Goal: Use online tool/utility: Utilize a website feature to perform a specific function

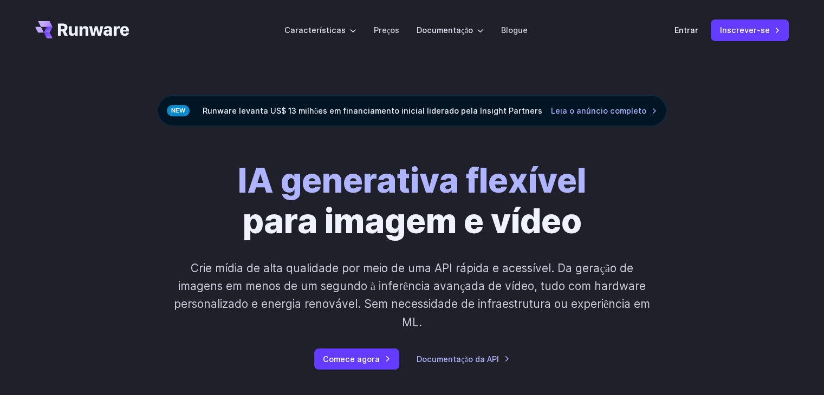
click at [683, 31] on font "Entrar" at bounding box center [686, 29] width 24 height 9
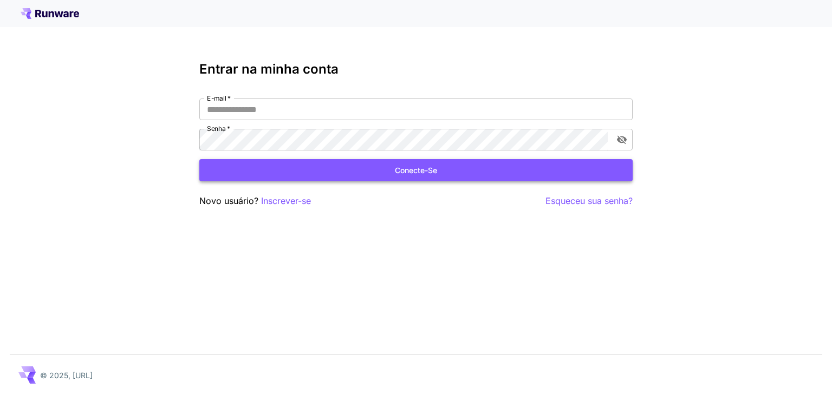
type input "**********"
click at [339, 171] on button "Conecte-se" at bounding box center [415, 170] width 433 height 22
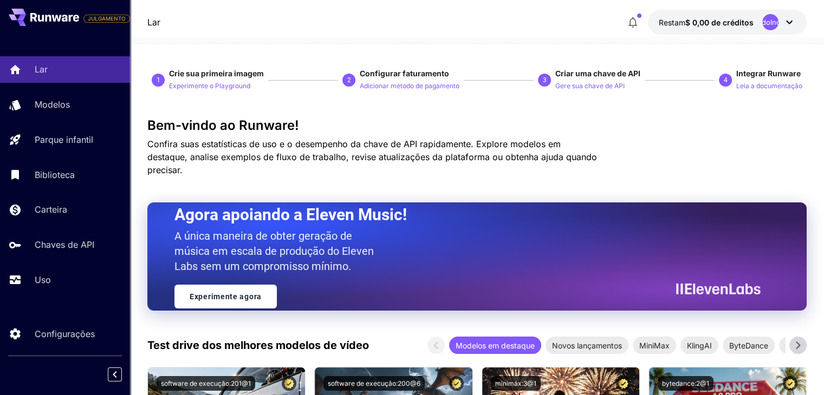
click at [788, 21] on icon at bounding box center [788, 22] width 13 height 13
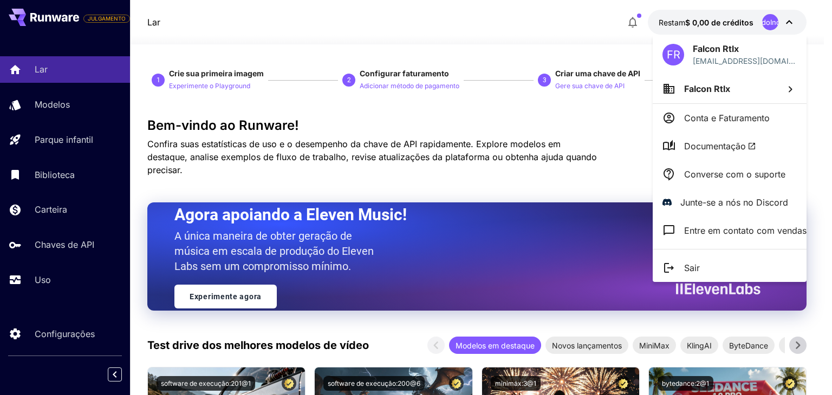
click at [672, 270] on icon at bounding box center [668, 268] width 13 height 13
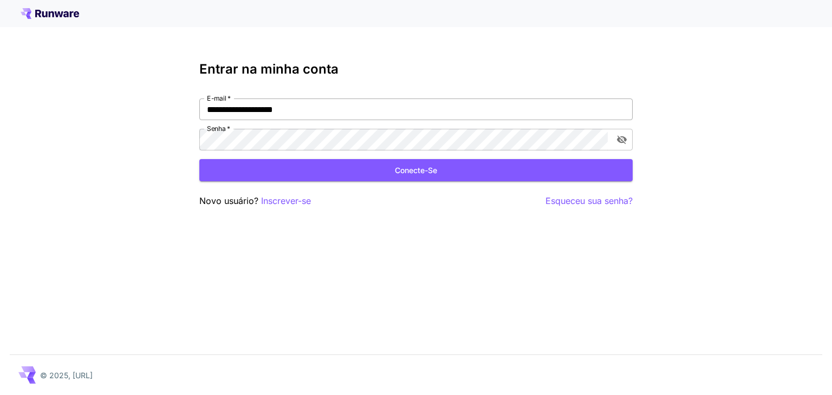
click at [318, 113] on input "**********" at bounding box center [415, 110] width 433 height 22
type input "**********"
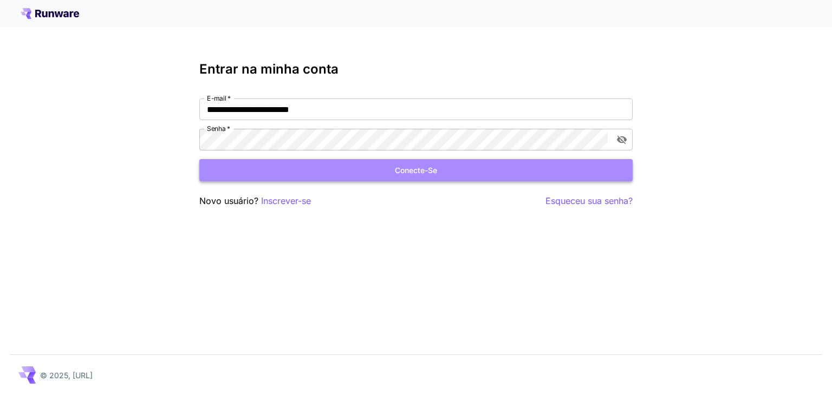
click at [336, 170] on button "Conecte-se" at bounding box center [415, 170] width 433 height 22
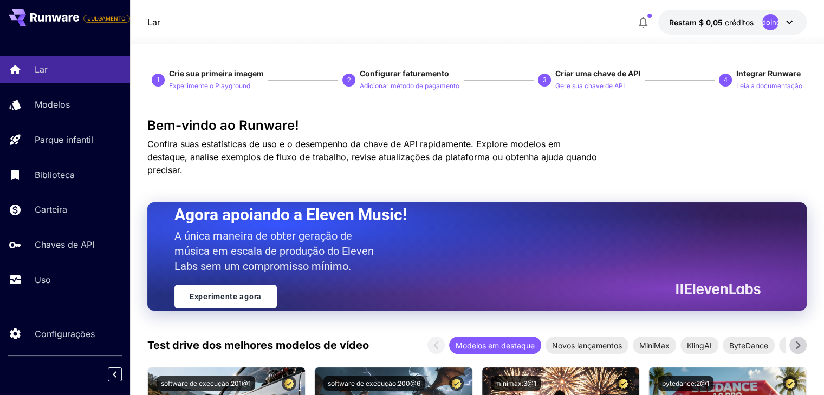
click at [782, 27] on icon at bounding box center [788, 22] width 13 height 13
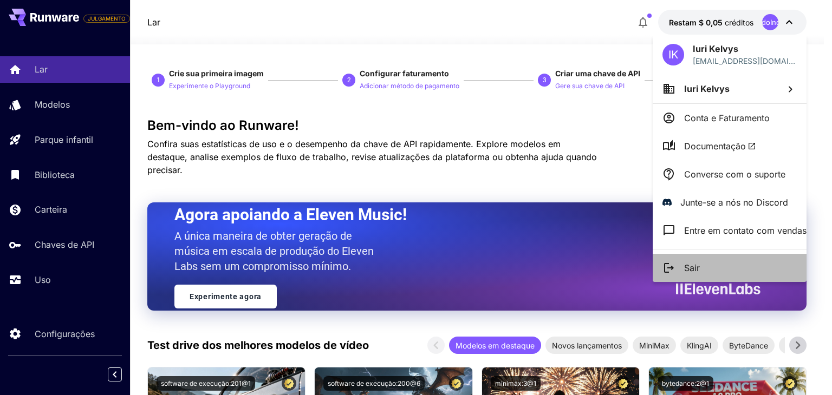
click at [675, 262] on icon at bounding box center [668, 268] width 13 height 13
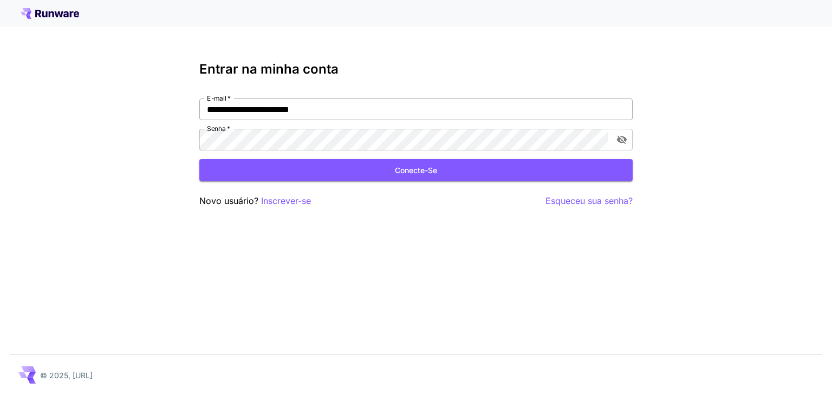
click at [370, 118] on input "**********" at bounding box center [415, 110] width 433 height 22
type input "**********"
click at [349, 167] on button "Conecte-se" at bounding box center [415, 170] width 433 height 22
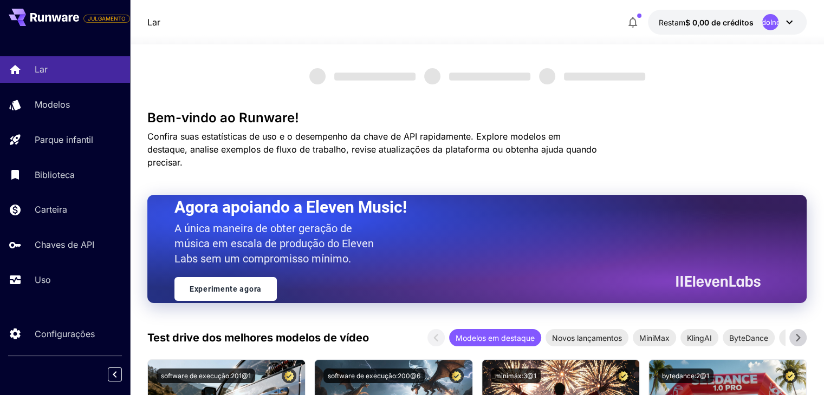
click at [788, 22] on icon at bounding box center [788, 22] width 13 height 13
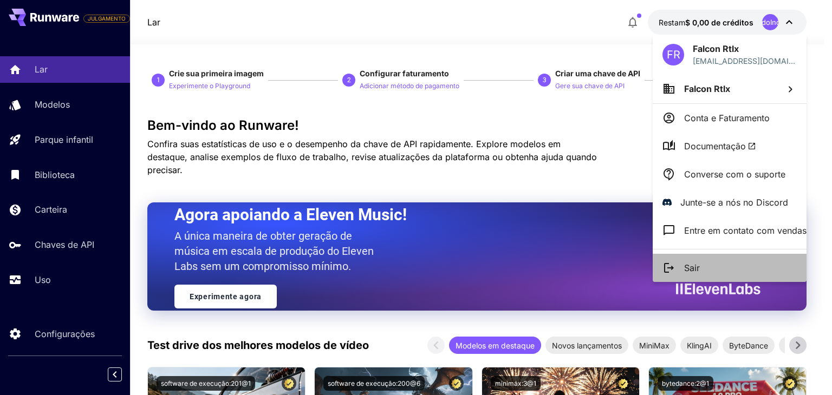
click at [683, 258] on li "Sair" at bounding box center [729, 268] width 154 height 28
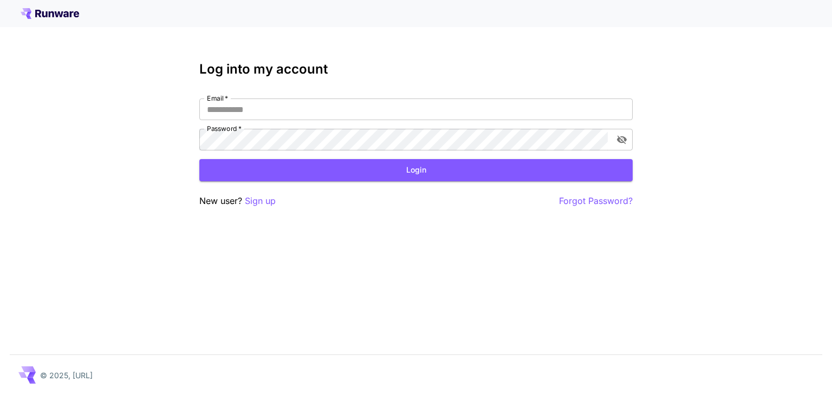
type input "**********"
click at [321, 100] on input "**********" at bounding box center [415, 110] width 433 height 22
click at [323, 106] on input "**********" at bounding box center [415, 110] width 433 height 22
type input "**********"
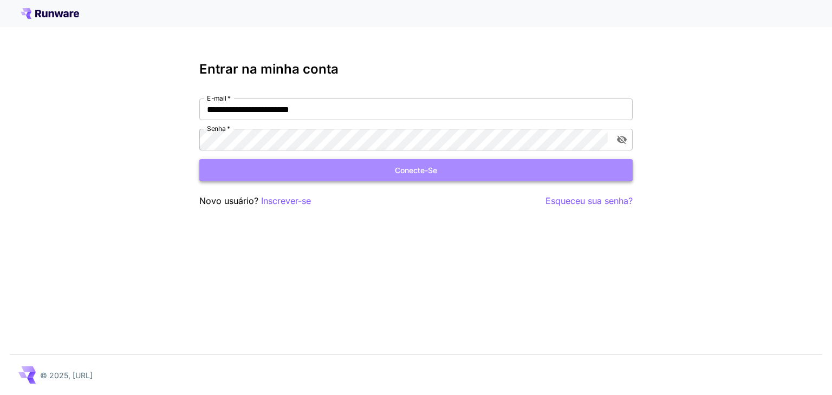
click at [377, 172] on button "Conecte-se" at bounding box center [415, 170] width 433 height 22
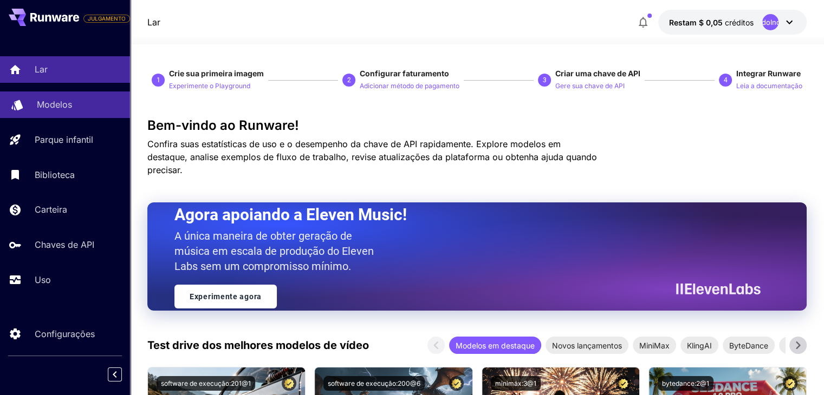
click at [68, 111] on p "Modelos" at bounding box center [54, 104] width 35 height 13
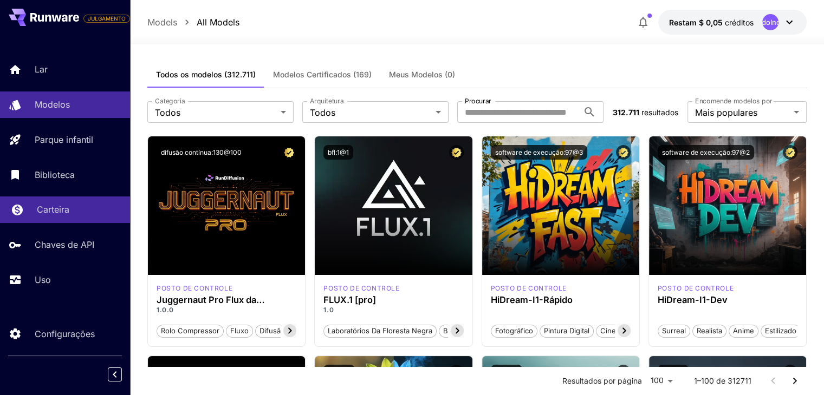
click at [50, 202] on link "Carteira" at bounding box center [65, 210] width 130 height 27
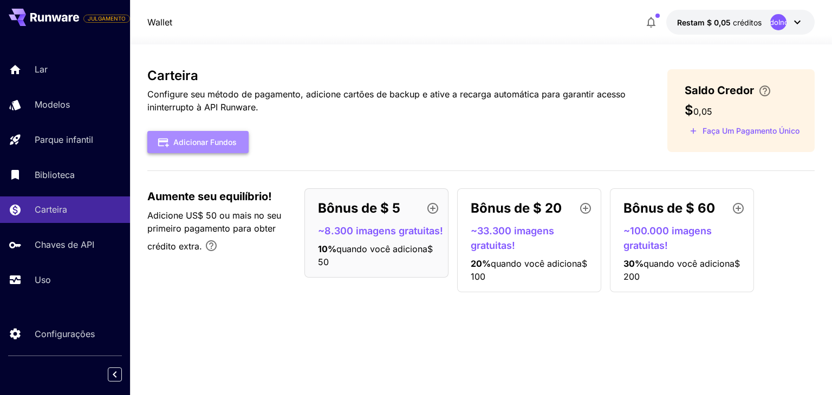
click at [188, 140] on font "Adicionar fundos" at bounding box center [204, 142] width 63 height 9
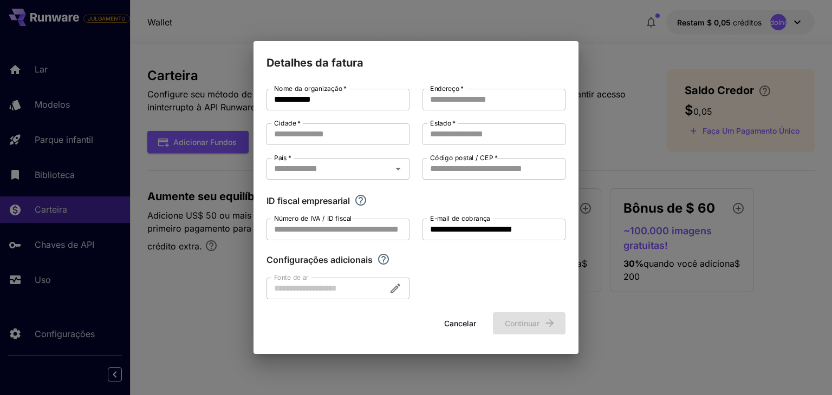
click at [450, 325] on font "Cancelar" at bounding box center [460, 323] width 32 height 9
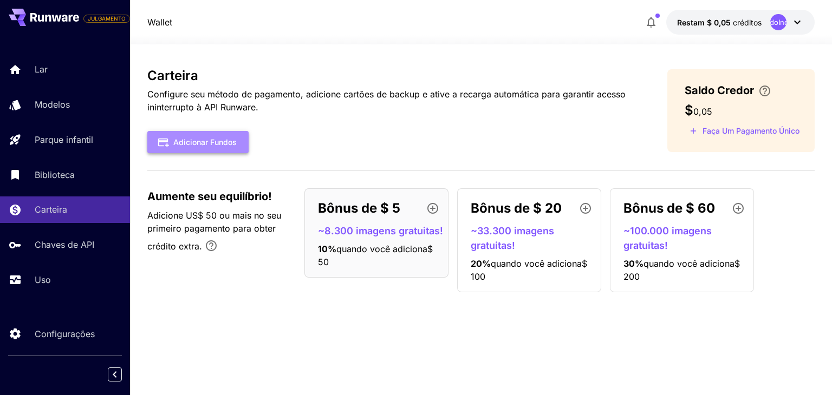
click at [224, 148] on font "Adicionar fundos" at bounding box center [204, 142] width 63 height 14
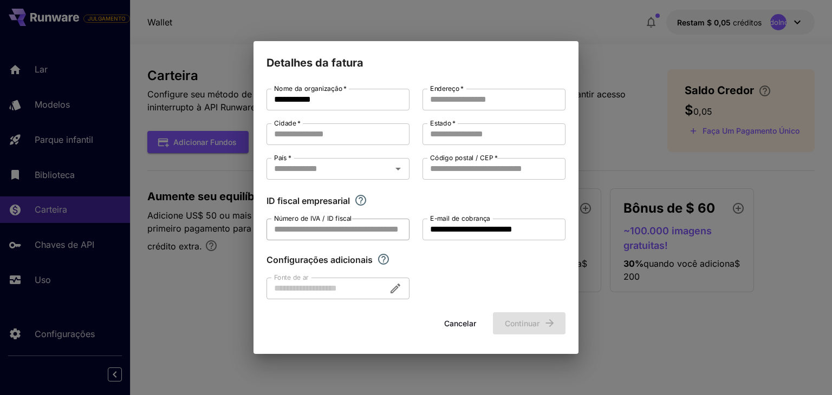
click at [309, 235] on input "Número de IVA / ID fiscal" at bounding box center [337, 230] width 143 height 22
click at [364, 288] on div at bounding box center [337, 289] width 143 height 22
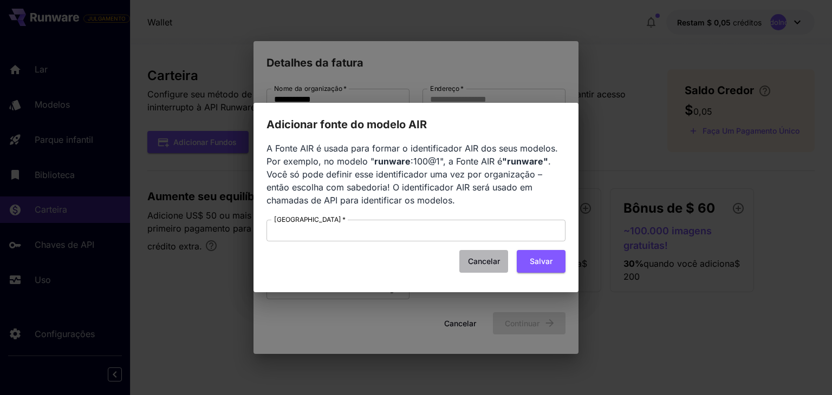
click at [479, 265] on font "Cancelar" at bounding box center [484, 261] width 32 height 9
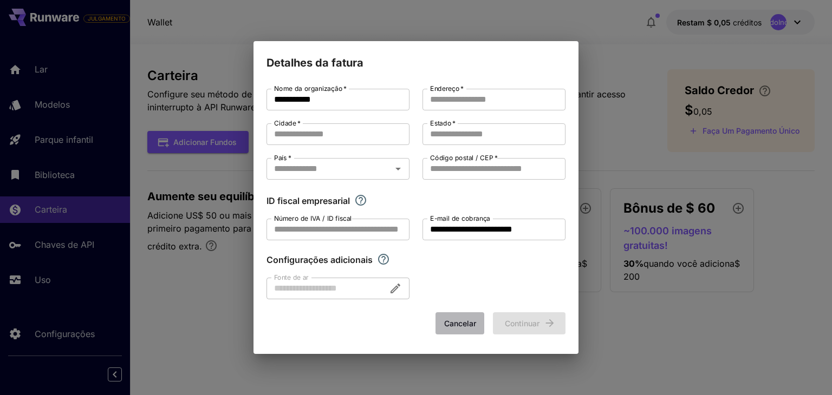
click at [456, 319] on font "Cancelar" at bounding box center [460, 323] width 32 height 9
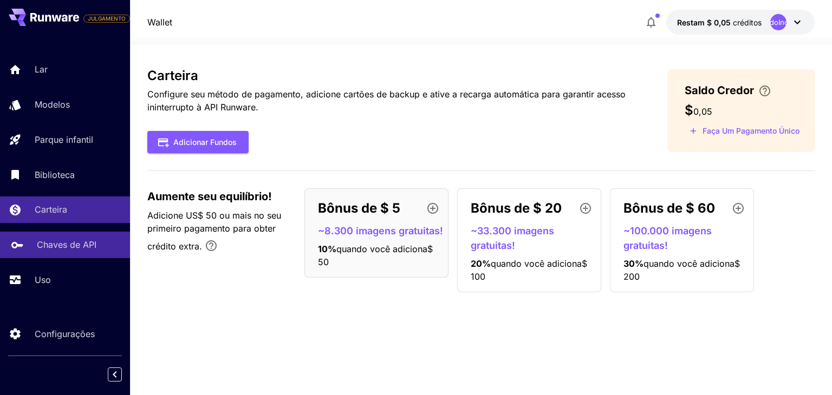
click at [57, 239] on link "Chaves de API" at bounding box center [65, 245] width 130 height 27
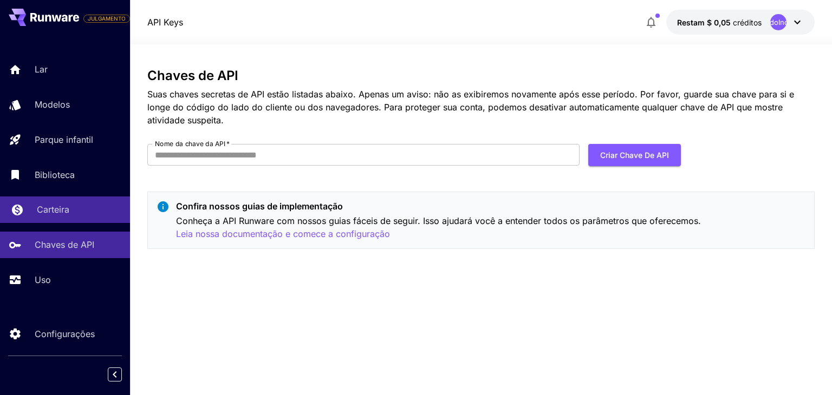
click at [76, 215] on div "Carteira" at bounding box center [79, 209] width 84 height 13
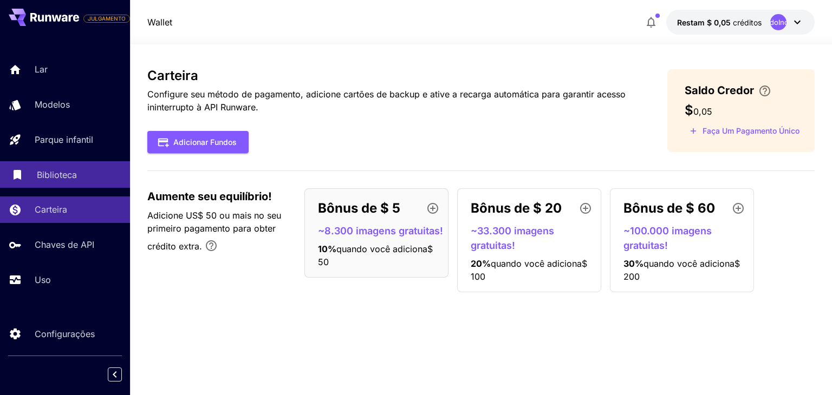
click at [64, 182] on link "Biblioteca" at bounding box center [65, 174] width 130 height 27
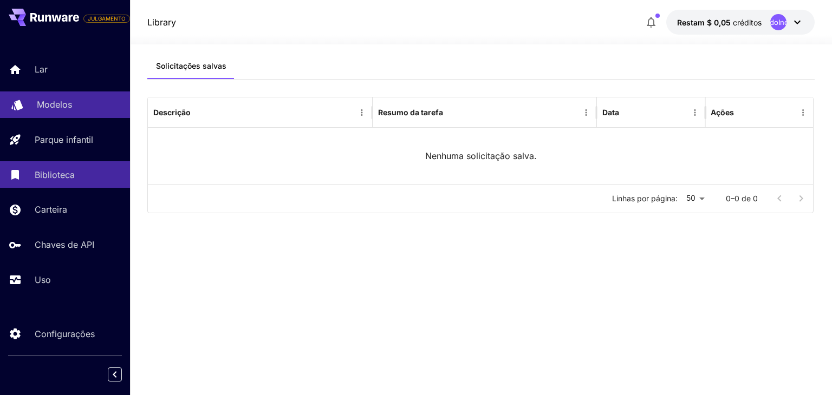
click at [55, 97] on div "Lar Modelos Parque infantil Biblioteca Carteira Chaves de API Uso" at bounding box center [65, 174] width 130 height 237
click at [55, 97] on link "Modelos" at bounding box center [65, 105] width 130 height 27
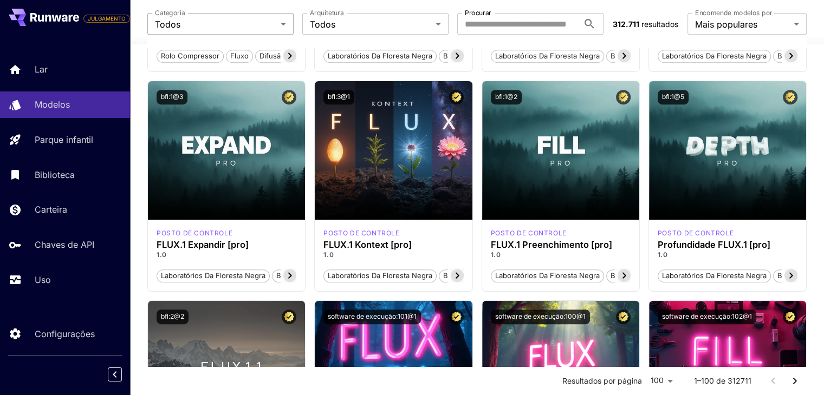
scroll to position [433, 0]
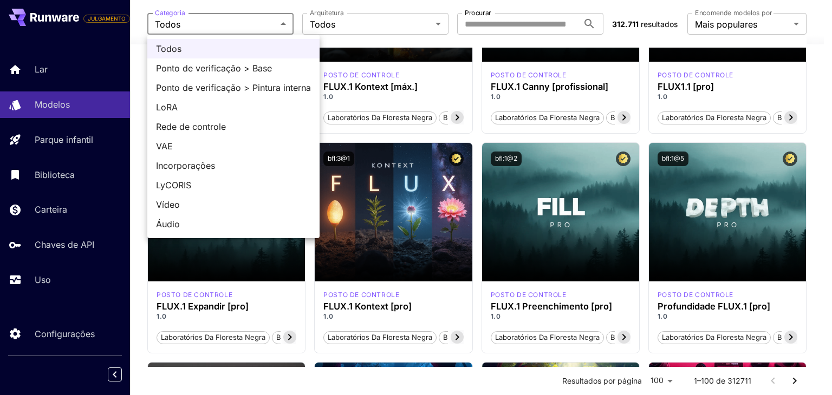
click at [358, 19] on div at bounding box center [416, 197] width 832 height 395
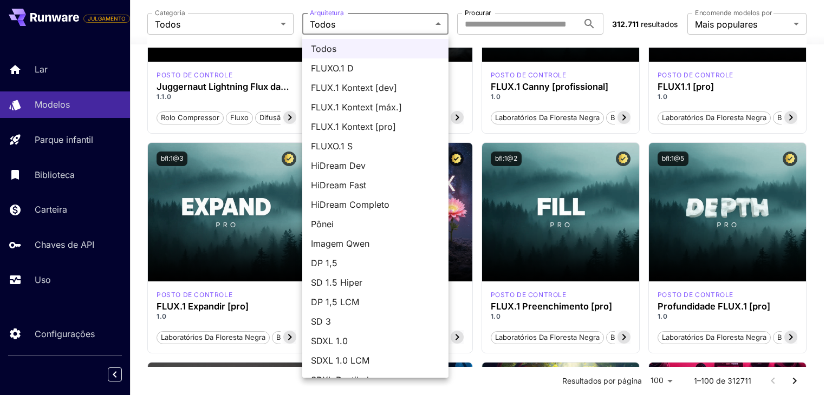
click at [358, 19] on div at bounding box center [416, 197] width 832 height 395
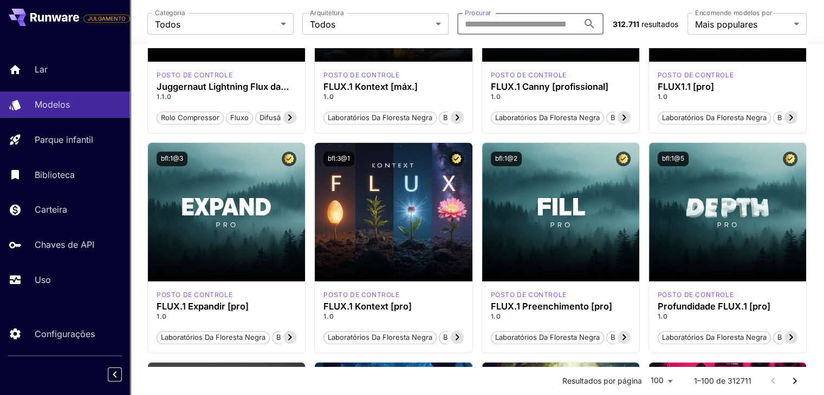
click at [520, 18] on input "Procurar" at bounding box center [517, 24] width 121 height 22
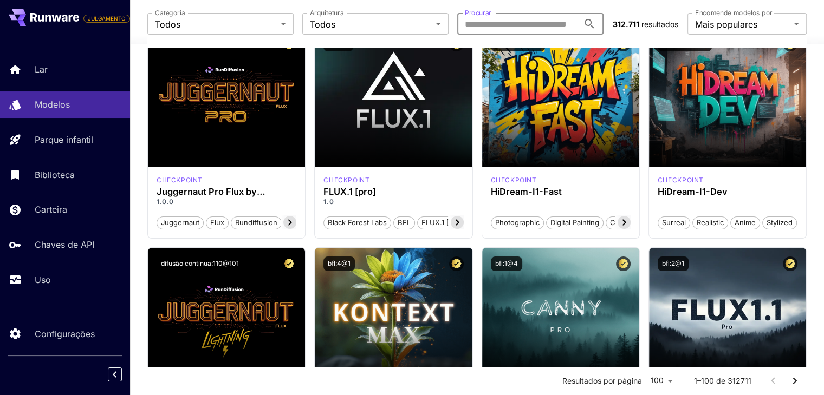
scroll to position [0, 0]
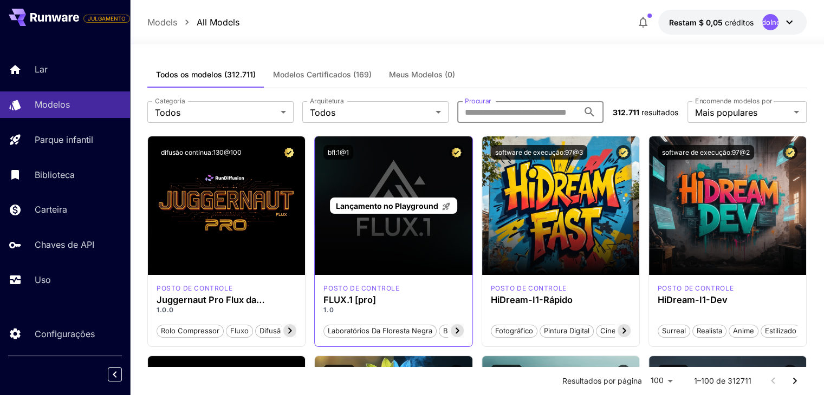
click at [378, 237] on div "Lançamento no Playground" at bounding box center [393, 205] width 157 height 139
click at [445, 206] on icon at bounding box center [446, 207] width 8 height 8
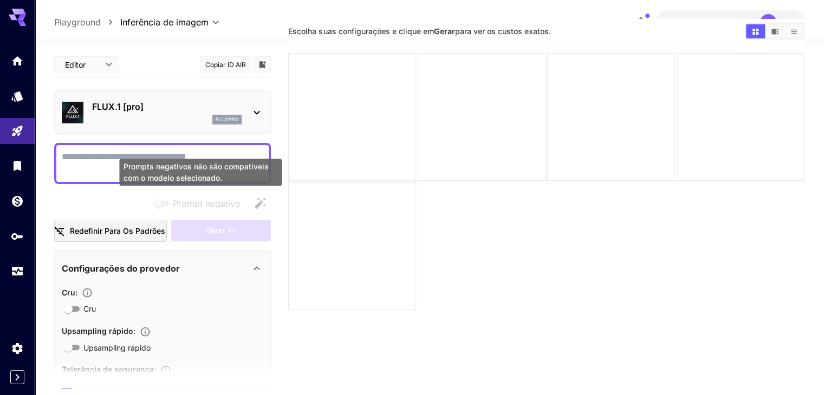
scroll to position [31, 0]
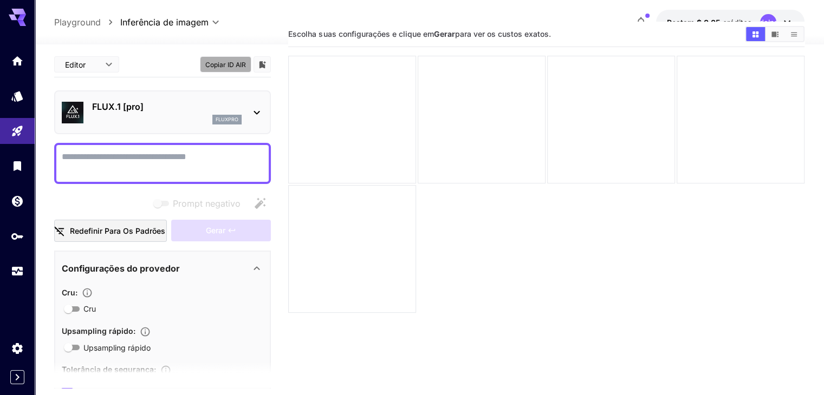
click at [214, 70] on button "Copiar ID AIR" at bounding box center [225, 64] width 51 height 16
click at [256, 114] on icon at bounding box center [256, 112] width 13 height 13
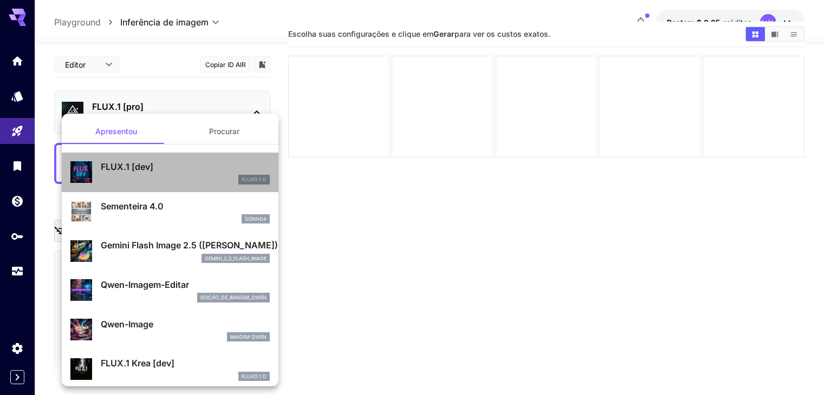
click at [186, 175] on div "FLUXO.1 D" at bounding box center [185, 180] width 169 height 10
type input "**"
type input "***"
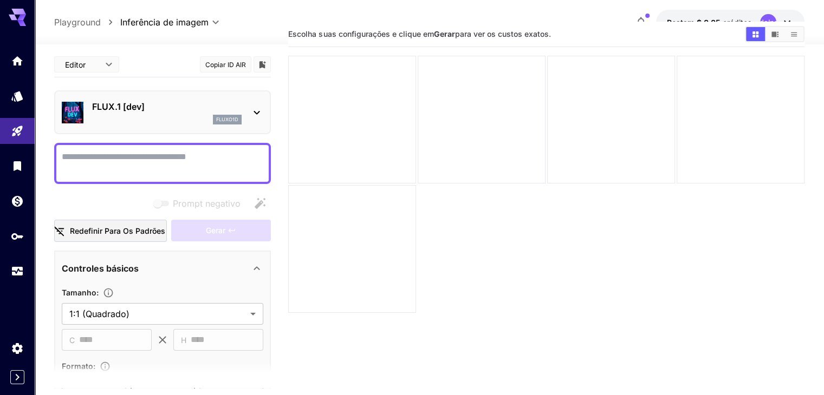
click at [222, 123] on div "fluxo1d" at bounding box center [227, 120] width 29 height 10
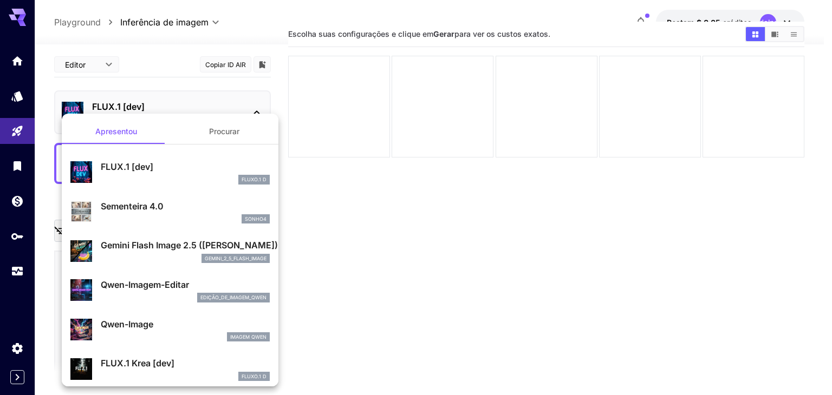
click at [160, 96] on div at bounding box center [416, 197] width 832 height 395
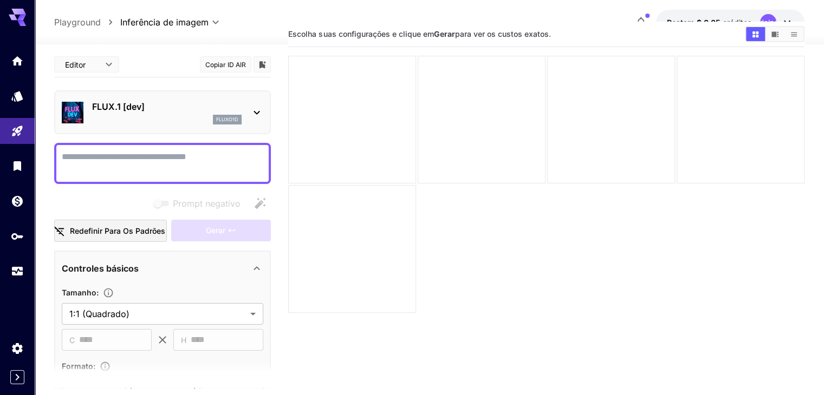
click at [127, 167] on textarea "Prompt negativo" at bounding box center [162, 164] width 201 height 26
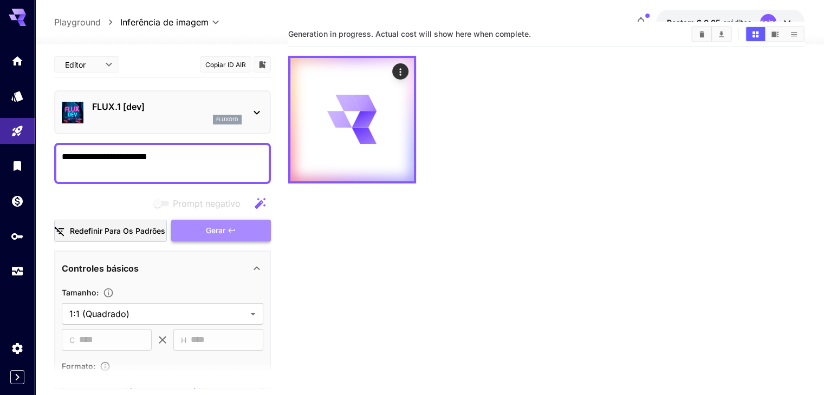
click at [178, 232] on button "Gerar" at bounding box center [221, 231] width 100 height 22
click at [719, 37] on icon "Baixar tudo" at bounding box center [721, 34] width 8 height 8
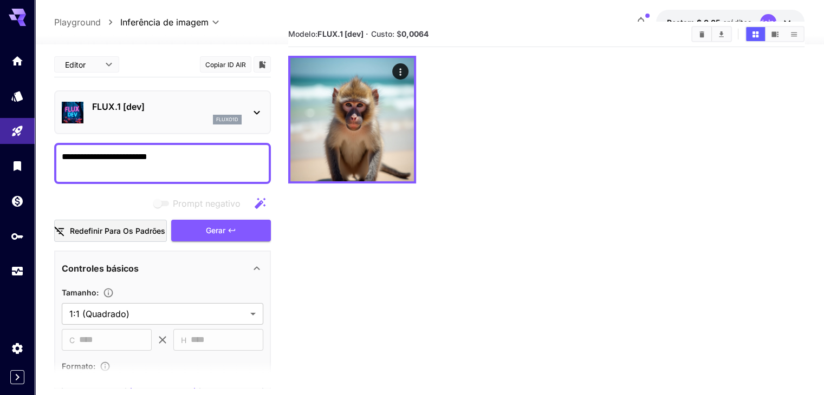
click at [188, 160] on textarea "**********" at bounding box center [162, 164] width 201 height 26
type textarea "**********"
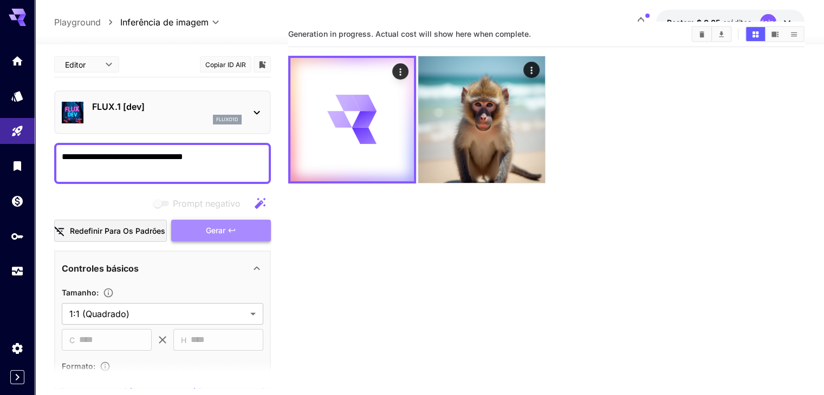
click at [264, 236] on button "Gerar" at bounding box center [221, 231] width 100 height 22
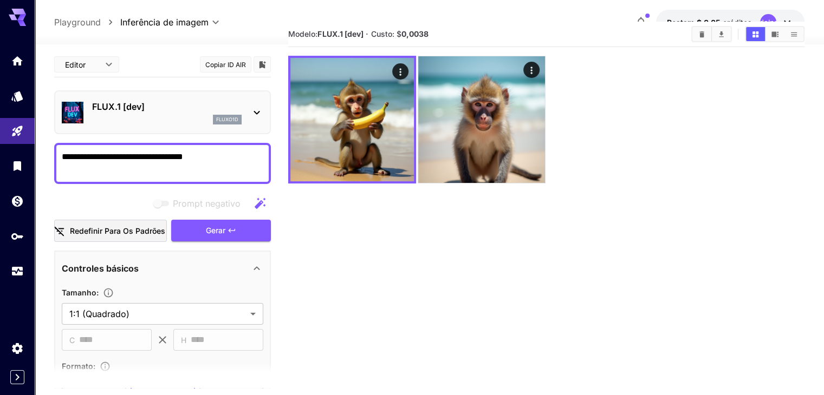
click at [218, 109] on p "FLUX.1 [dev]" at bounding box center [166, 106] width 149 height 13
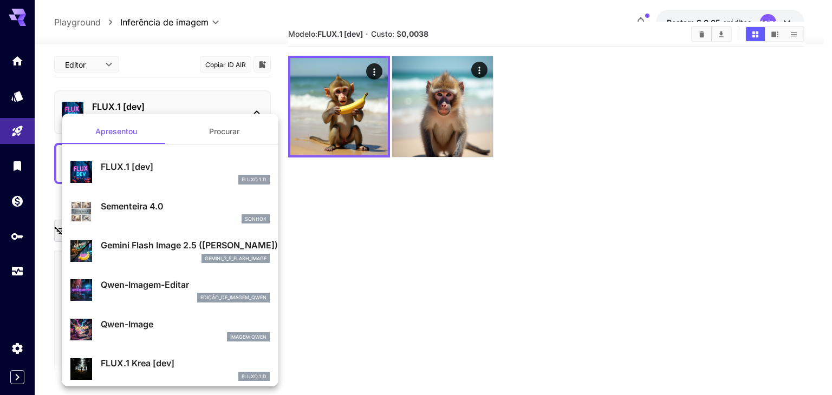
click at [326, 197] on div at bounding box center [416, 197] width 832 height 395
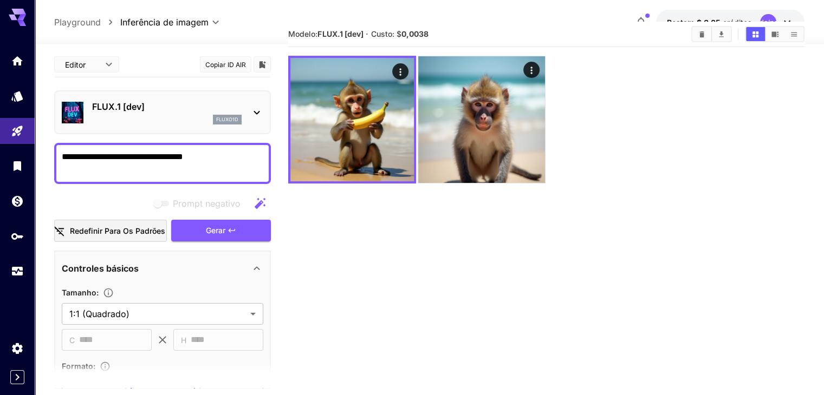
drag, startPoint x: 231, startPoint y: 159, endPoint x: 60, endPoint y: 160, distance: 171.1
click at [58, 161] on div "**********" at bounding box center [162, 163] width 217 height 41
click at [148, 125] on div "FLUX.1 [dev] fluxo1d" at bounding box center [162, 112] width 201 height 33
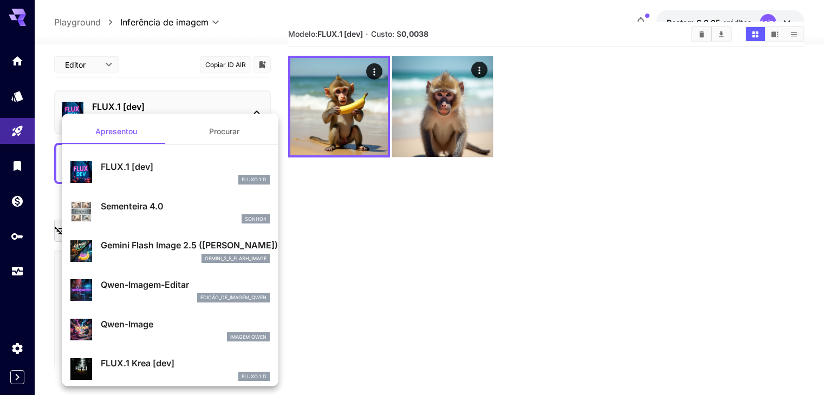
click at [186, 204] on p "Sementeira 4.0" at bounding box center [185, 206] width 169 height 13
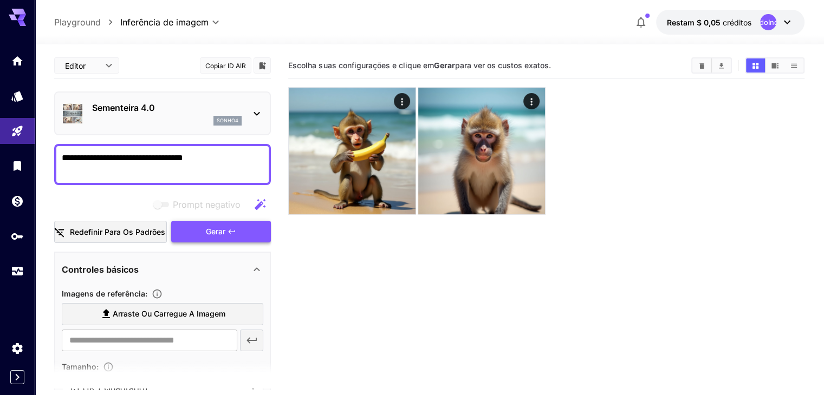
click at [195, 224] on button "Gerar" at bounding box center [221, 232] width 100 height 22
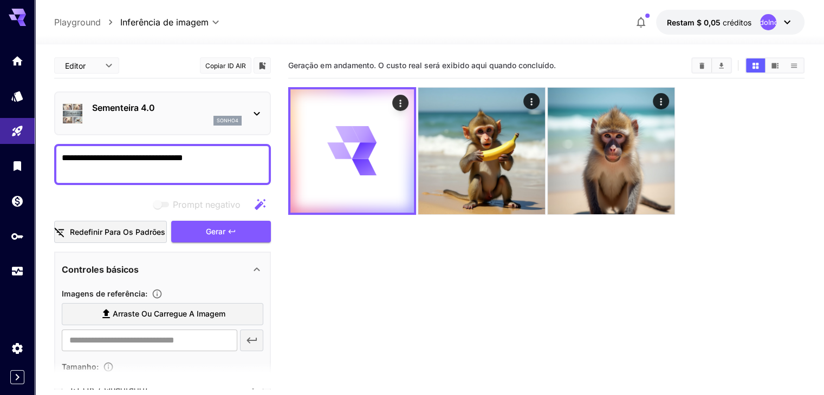
click at [187, 158] on textarea "**********" at bounding box center [162, 165] width 201 height 26
click at [249, 161] on textarea "**********" at bounding box center [162, 165] width 201 height 26
click at [253, 123] on div "Sementeira 4.0 sonho4" at bounding box center [162, 113] width 201 height 33
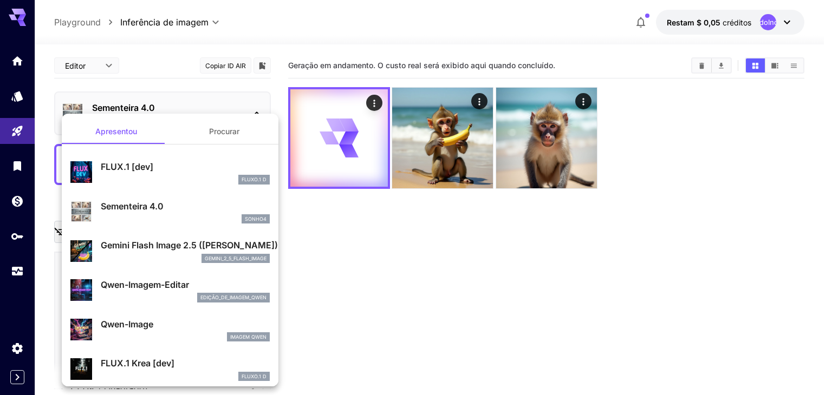
click at [140, 326] on font "Qwen-Image" at bounding box center [127, 324] width 53 height 11
type input "**********"
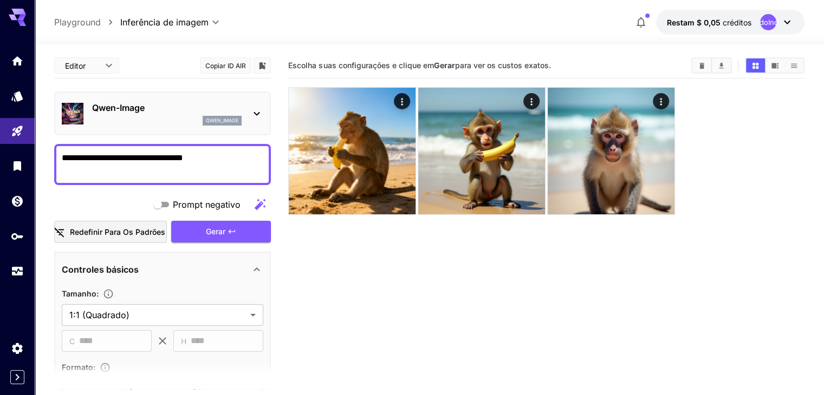
drag, startPoint x: 241, startPoint y: 154, endPoint x: 51, endPoint y: 143, distance: 189.8
click at [52, 143] on section "**********" at bounding box center [429, 262] width 789 height 436
click at [51, 142] on section "**********" at bounding box center [429, 262] width 789 height 436
drag, startPoint x: 228, startPoint y: 156, endPoint x: 61, endPoint y: 153, distance: 167.4
click at [61, 153] on div "**********" at bounding box center [162, 164] width 217 height 41
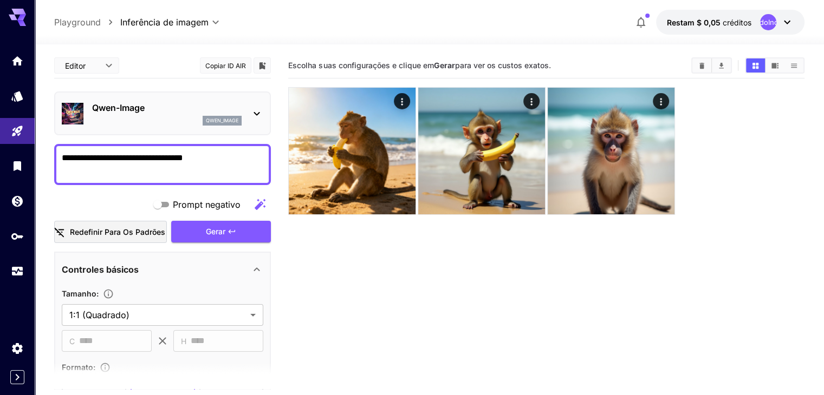
click at [61, 153] on div "**********" at bounding box center [162, 164] width 217 height 41
drag, startPoint x: 256, startPoint y: 161, endPoint x: 42, endPoint y: 153, distance: 213.5
click at [42, 153] on section "**********" at bounding box center [429, 262] width 789 height 436
click at [229, 235] on icon "button" at bounding box center [231, 231] width 9 height 9
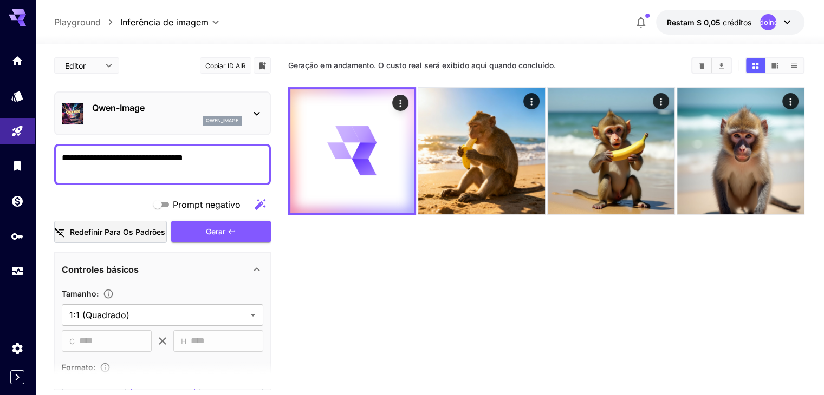
click at [257, 112] on icon at bounding box center [256, 113] width 13 height 13
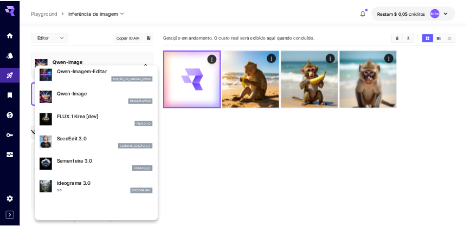
scroll to position [162, 0]
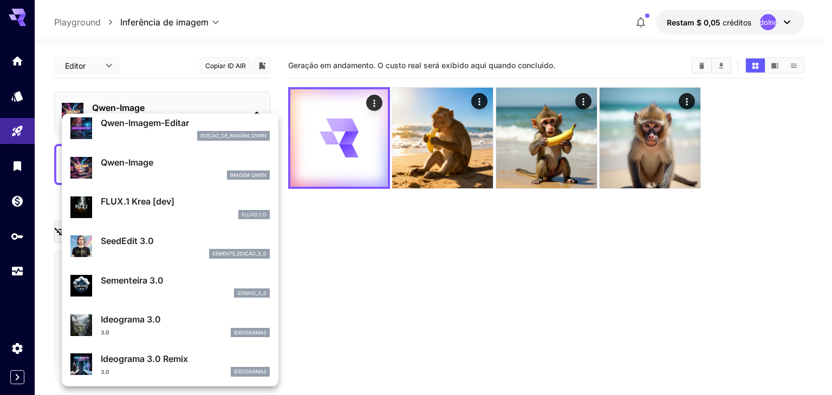
click at [117, 314] on font "Ideograma 3.0" at bounding box center [131, 319] width 60 height 11
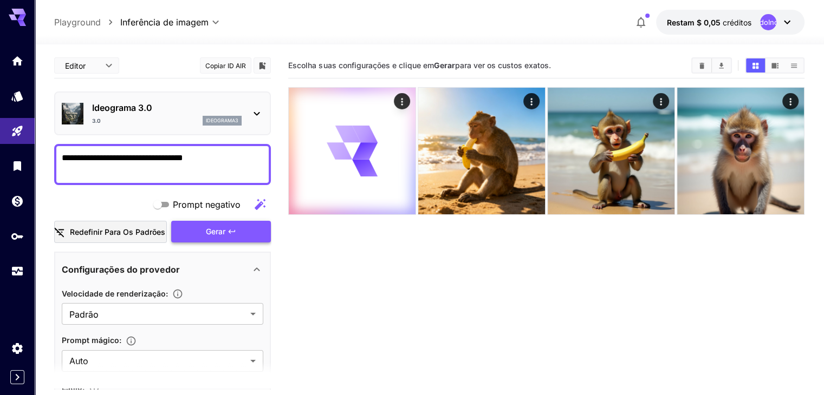
click at [201, 225] on button "Gerar" at bounding box center [221, 232] width 100 height 22
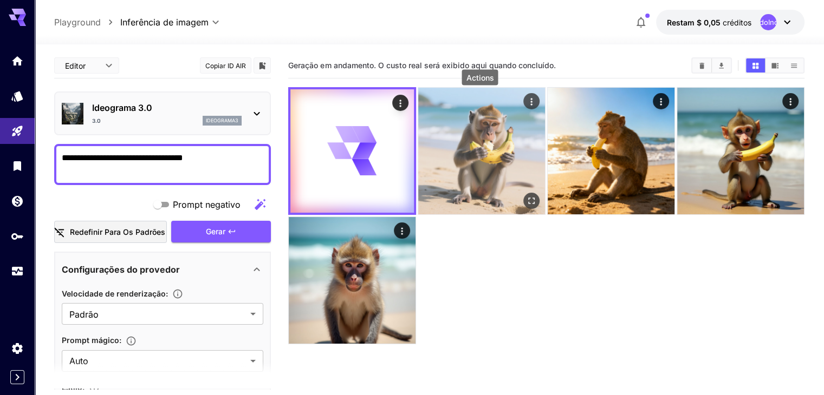
click at [526, 100] on icon "Actions" at bounding box center [531, 101] width 11 height 11
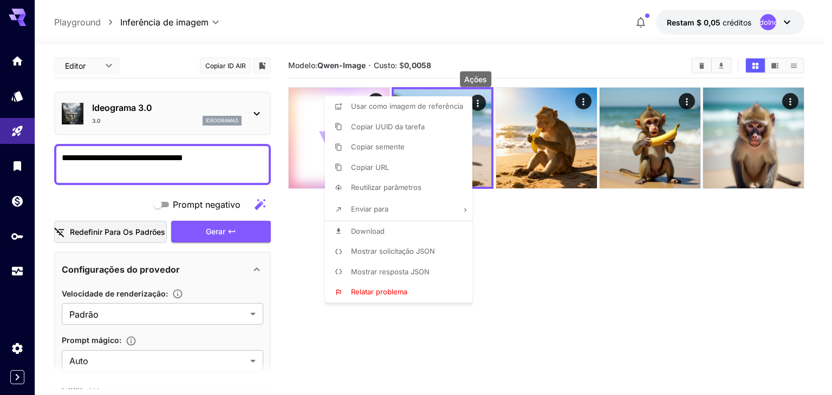
click at [478, 100] on div at bounding box center [416, 197] width 832 height 395
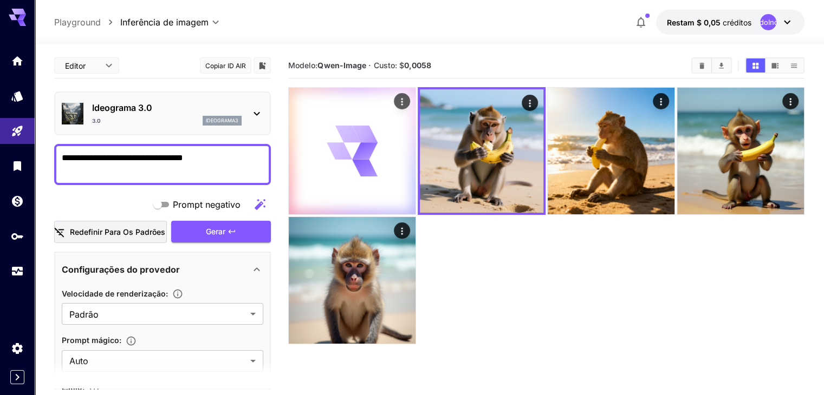
click at [375, 90] on div at bounding box center [352, 151] width 127 height 127
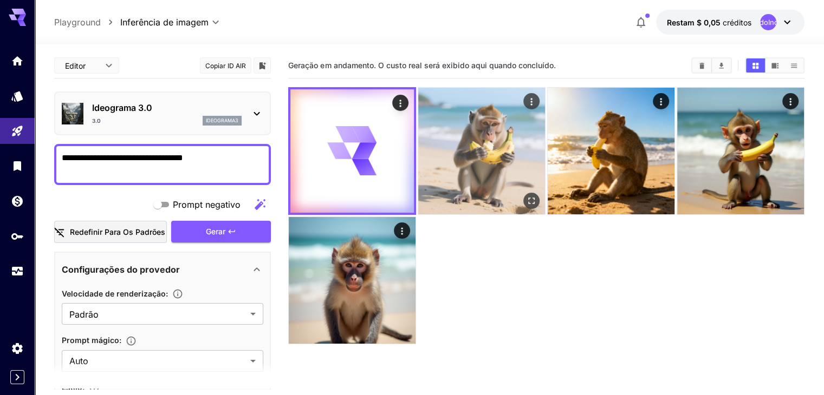
click at [418, 108] on img at bounding box center [481, 151] width 127 height 127
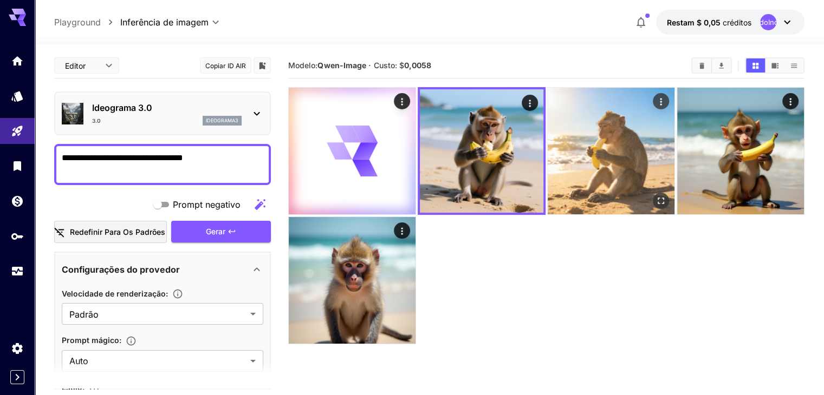
click at [547, 127] on img at bounding box center [610, 151] width 127 height 127
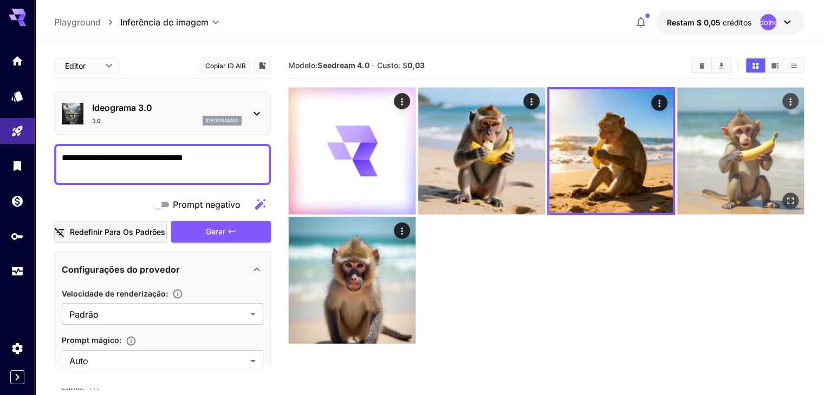
click at [677, 140] on img at bounding box center [740, 151] width 127 height 127
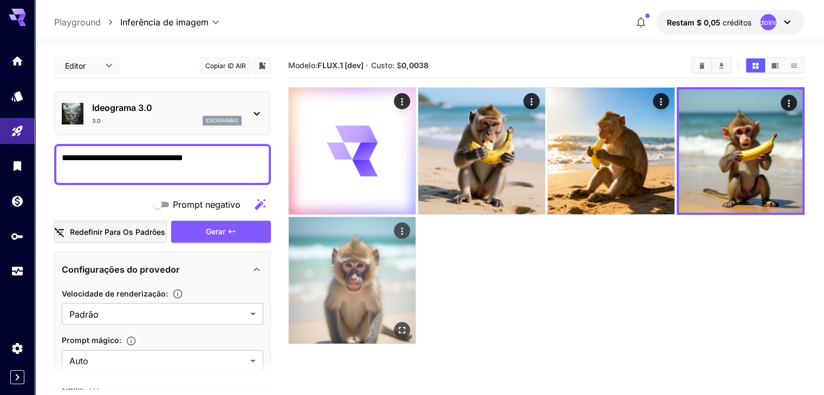
click at [415, 217] on img at bounding box center [352, 280] width 127 height 127
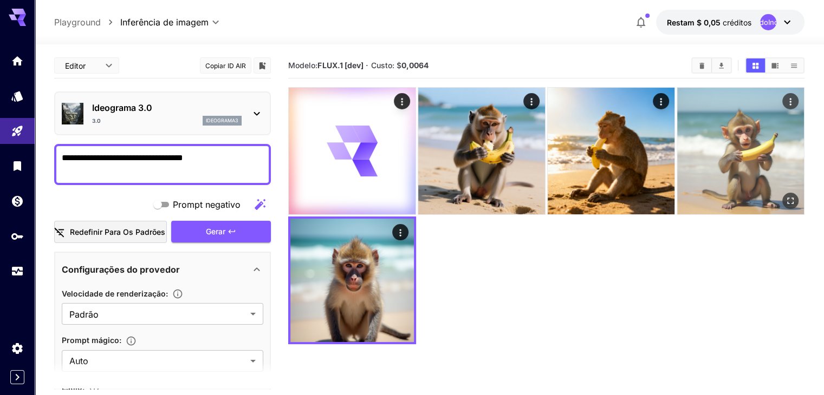
click at [681, 123] on img at bounding box center [740, 151] width 127 height 127
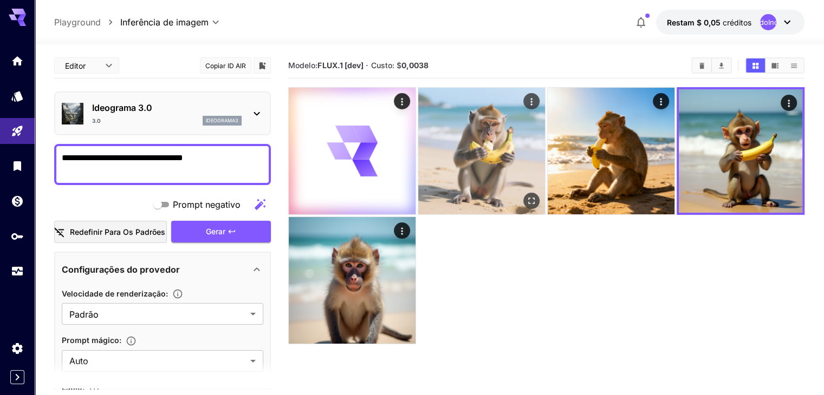
click at [422, 126] on img at bounding box center [481, 151] width 127 height 127
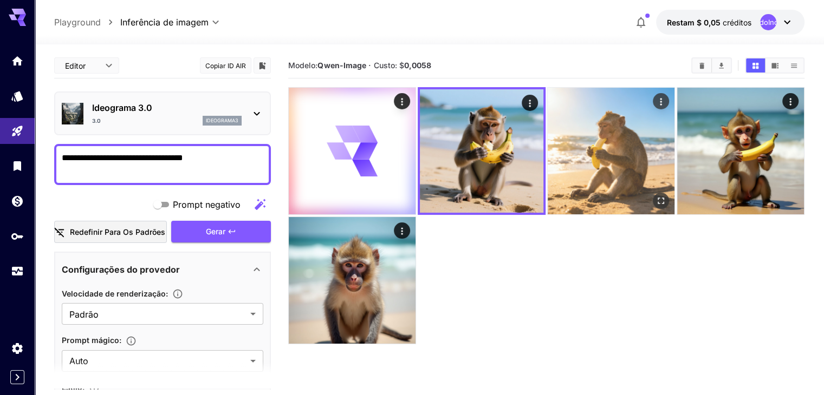
click at [547, 145] on img at bounding box center [610, 151] width 127 height 127
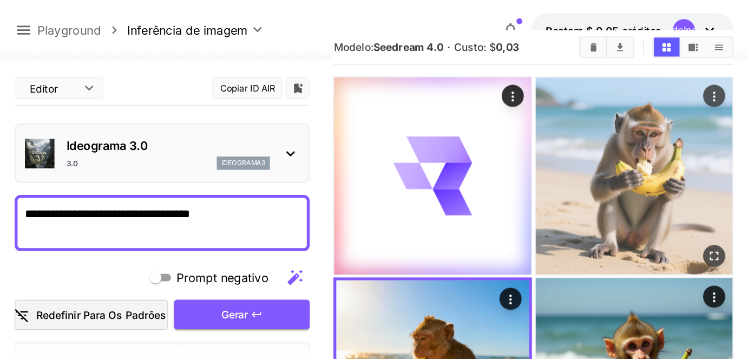
scroll to position [30, 0]
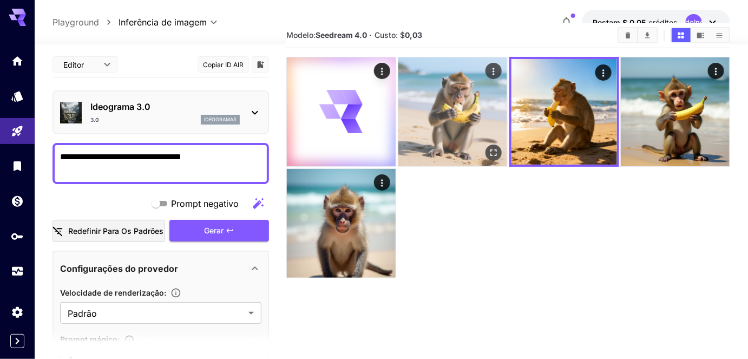
click at [459, 100] on img at bounding box center [453, 111] width 109 height 109
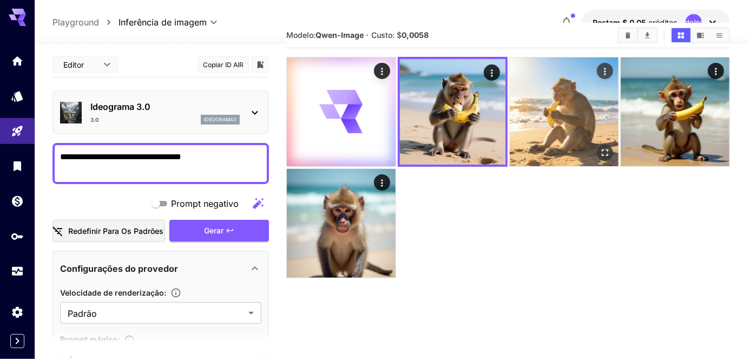
click at [520, 106] on img at bounding box center [564, 111] width 109 height 109
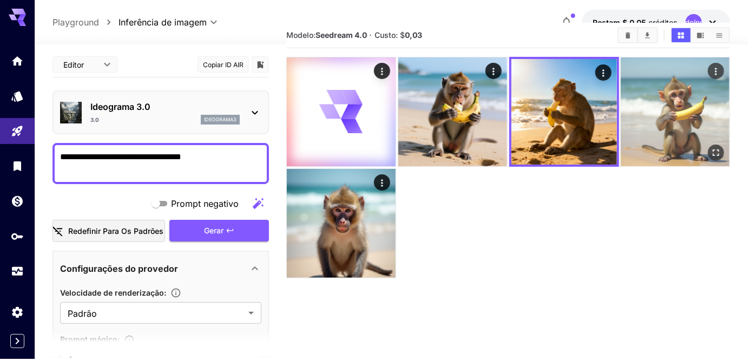
click at [671, 133] on img at bounding box center [675, 111] width 109 height 109
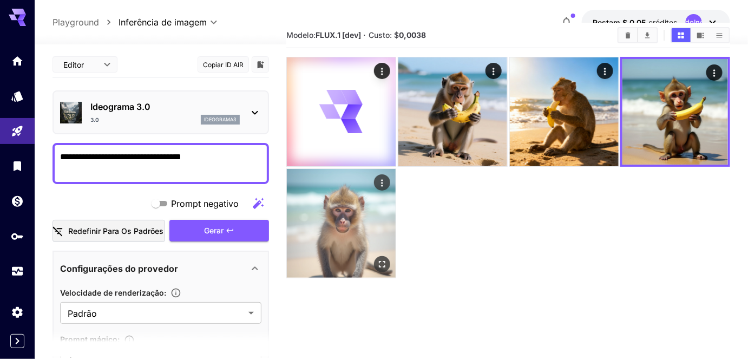
click at [342, 247] on img at bounding box center [341, 223] width 109 height 109
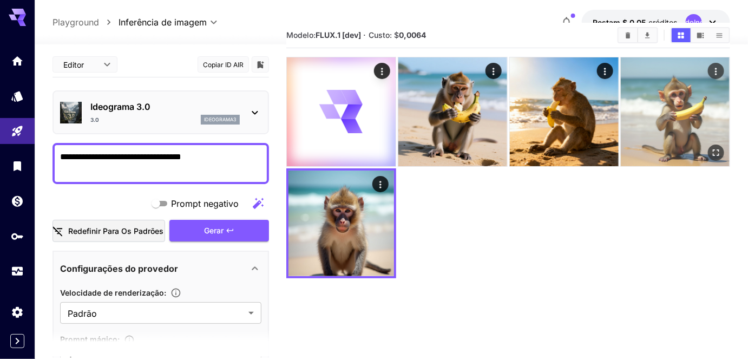
click at [622, 123] on img at bounding box center [675, 111] width 109 height 109
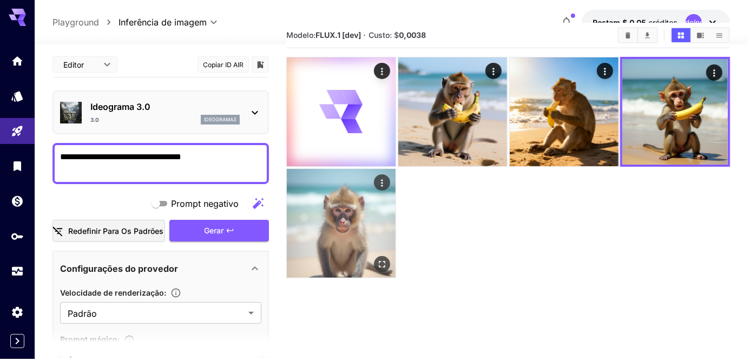
click at [375, 205] on img at bounding box center [341, 223] width 109 height 109
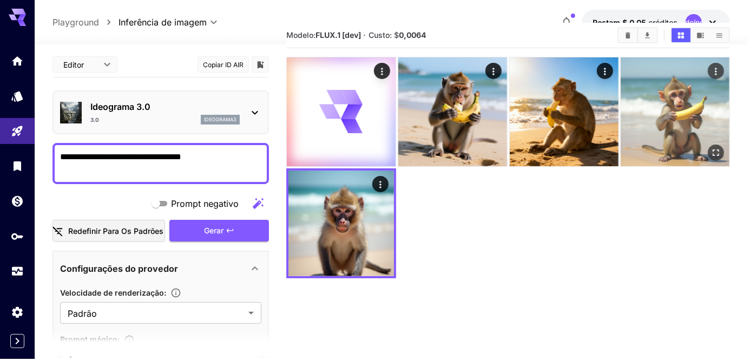
click at [639, 117] on img at bounding box center [675, 111] width 109 height 109
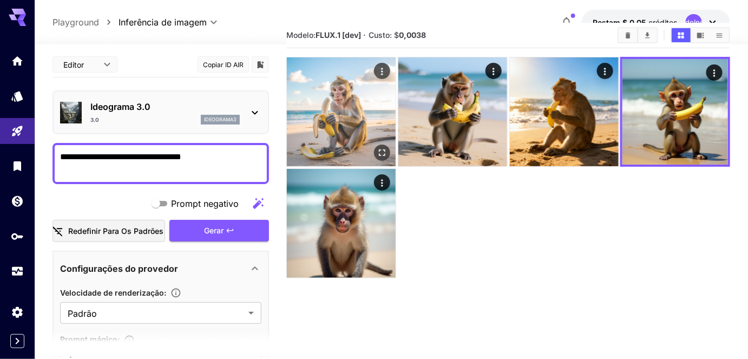
click at [360, 117] on img at bounding box center [341, 111] width 109 height 109
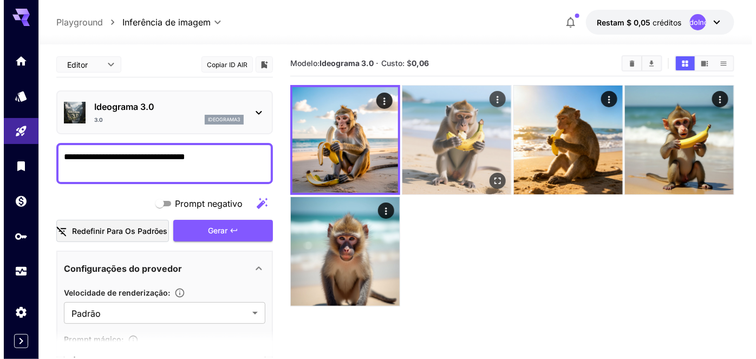
scroll to position [0, 0]
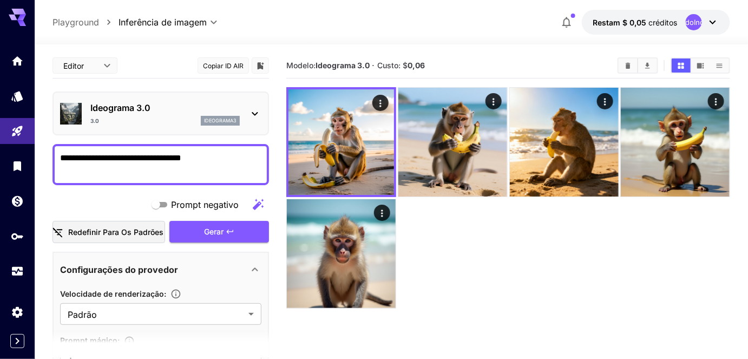
click at [127, 108] on font "Ideograma 3.0" at bounding box center [120, 107] width 60 height 11
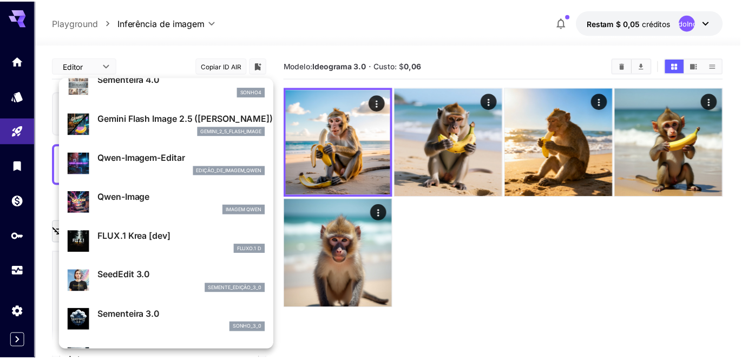
scroll to position [98, 0]
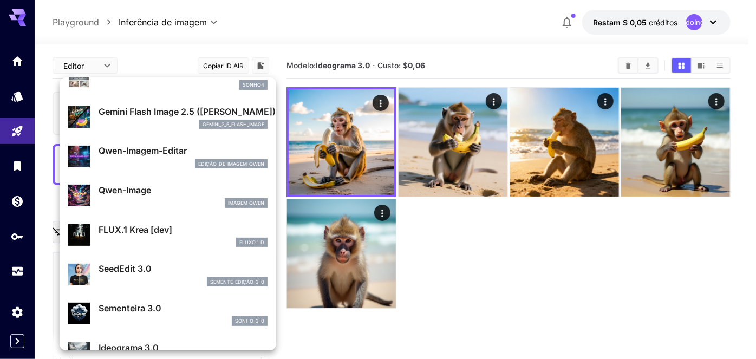
click at [150, 208] on div "Qwen-Image Imagem Qwen" at bounding box center [167, 195] width 199 height 33
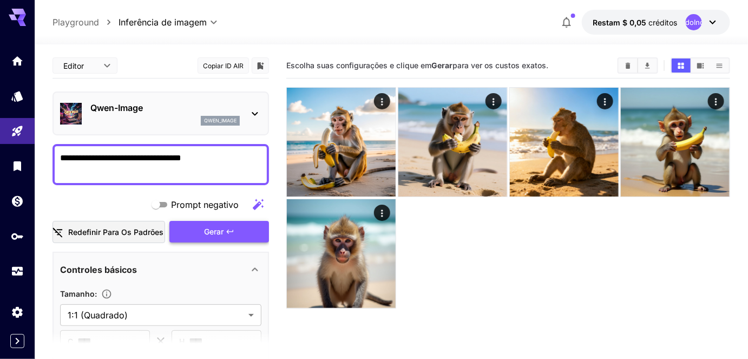
click at [204, 227] on font "Gerar" at bounding box center [213, 231] width 19 height 9
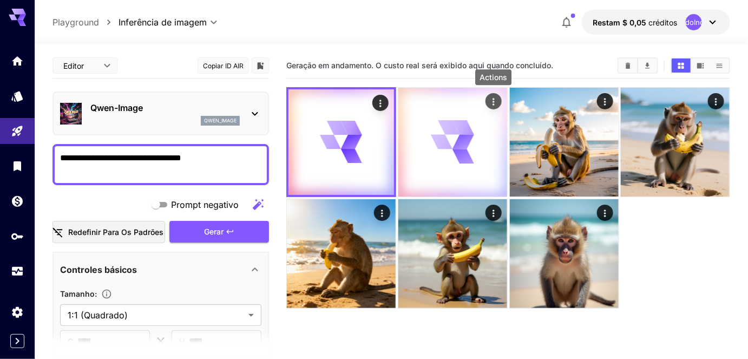
drag, startPoint x: 231, startPoint y: 228, endPoint x: 493, endPoint y: 102, distance: 291.3
click at [493, 102] on icon "Actions" at bounding box center [493, 101] width 11 height 11
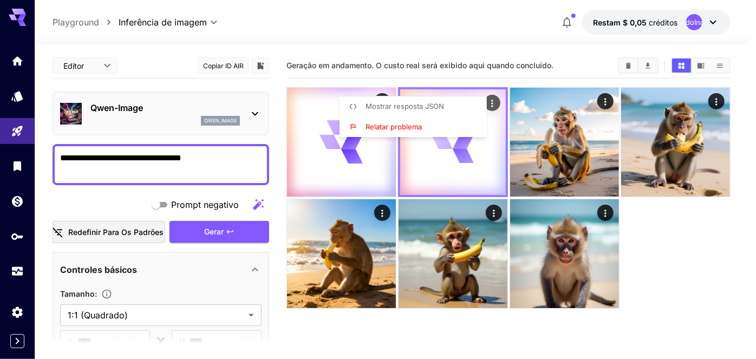
click at [493, 102] on div at bounding box center [378, 179] width 756 height 359
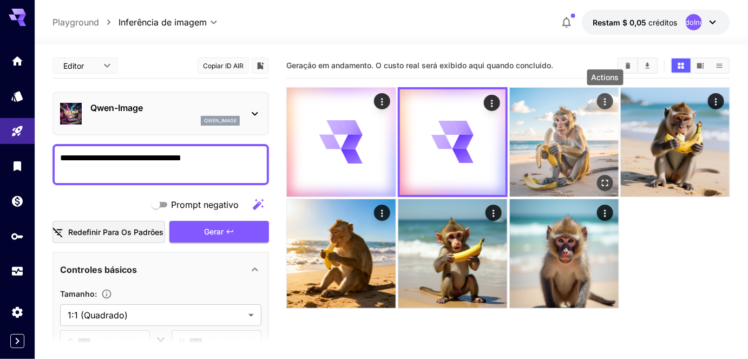
click at [604, 100] on icon "Ações" at bounding box center [604, 101] width 11 height 11
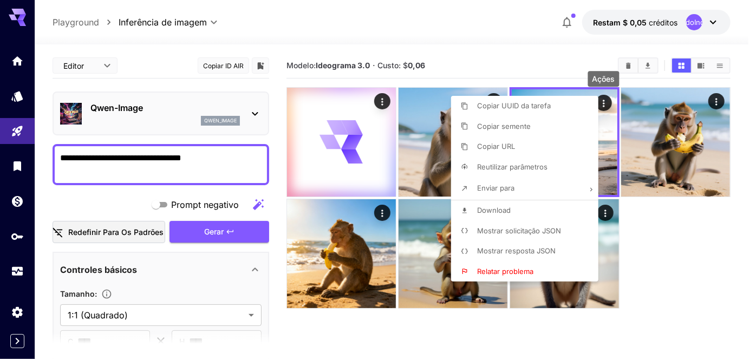
click at [670, 210] on div at bounding box center [378, 179] width 756 height 359
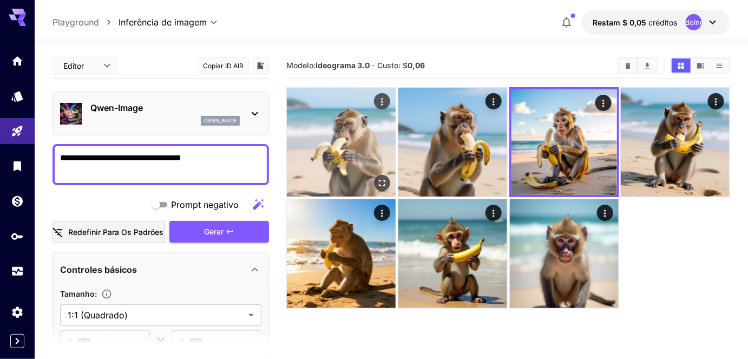
click at [376, 136] on img at bounding box center [341, 142] width 109 height 109
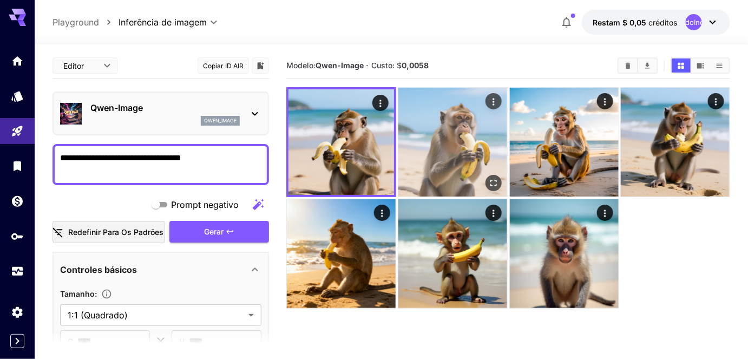
click at [423, 135] on img at bounding box center [453, 142] width 109 height 109
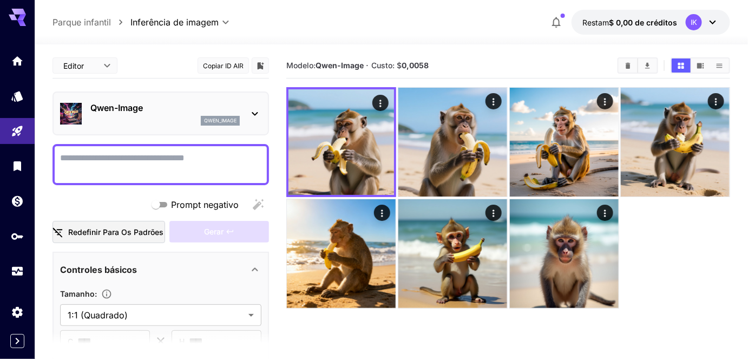
click at [225, 156] on textarea "Prompt negativo" at bounding box center [160, 165] width 201 height 26
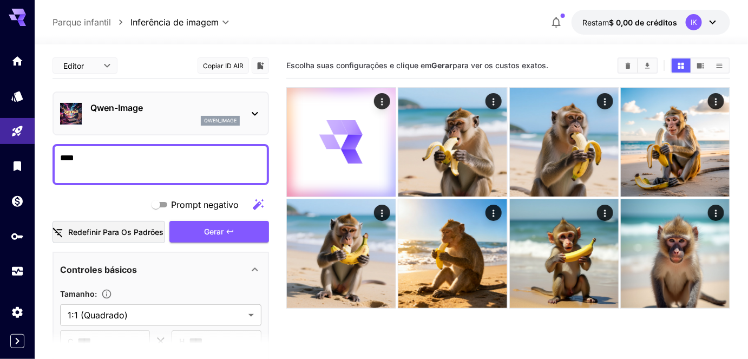
drag, startPoint x: 132, startPoint y: 166, endPoint x: 127, endPoint y: 165, distance: 5.7
click at [132, 166] on textarea "****" at bounding box center [161, 165] width 202 height 26
type textarea "*"
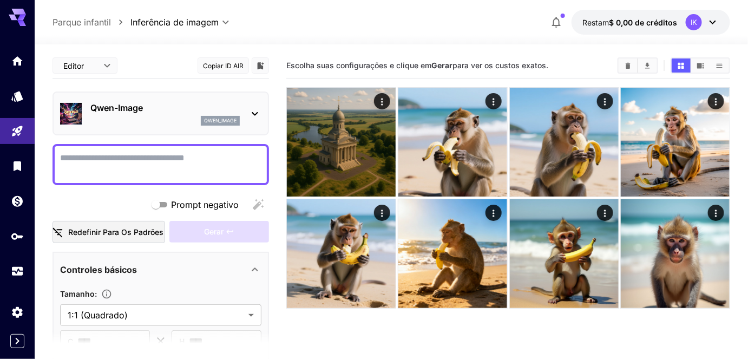
click at [286, 32] on div at bounding box center [392, 37] width 714 height 13
click at [115, 152] on textarea "Prompt negativo" at bounding box center [161, 165] width 202 height 26
type textarea "*"
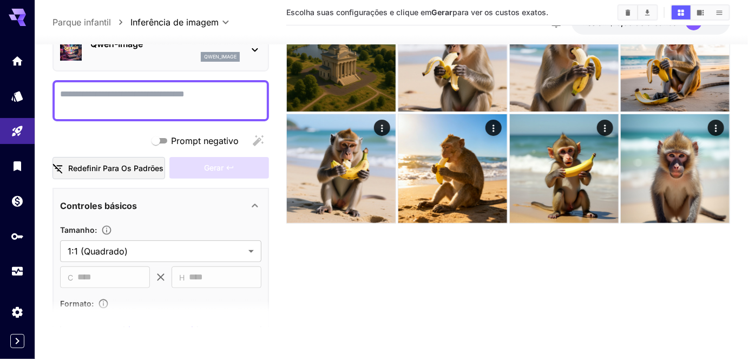
scroll to position [10, 0]
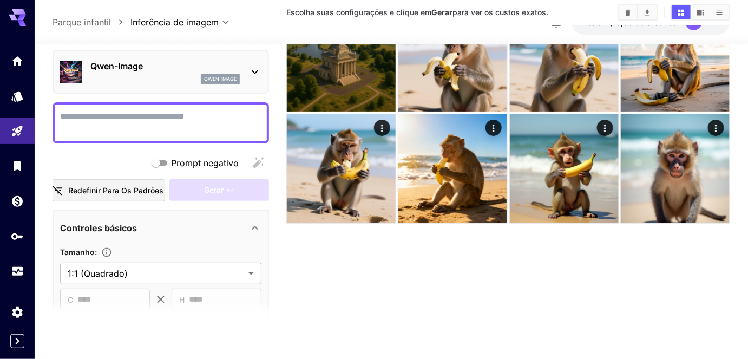
click at [15, 76] on div at bounding box center [17, 166] width 35 height 237
click at [18, 70] on link at bounding box center [17, 61] width 35 height 27
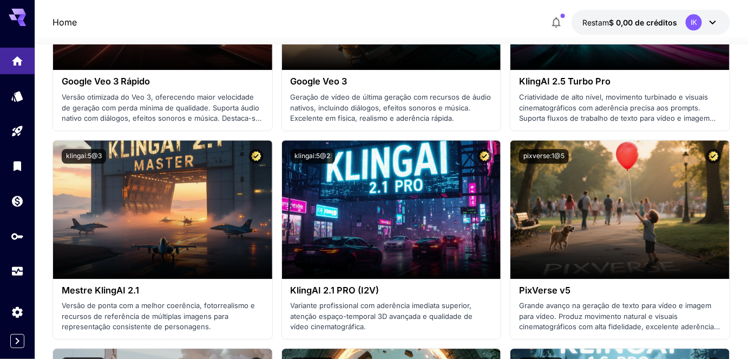
scroll to position [886, 0]
